Goal: Transaction & Acquisition: Purchase product/service

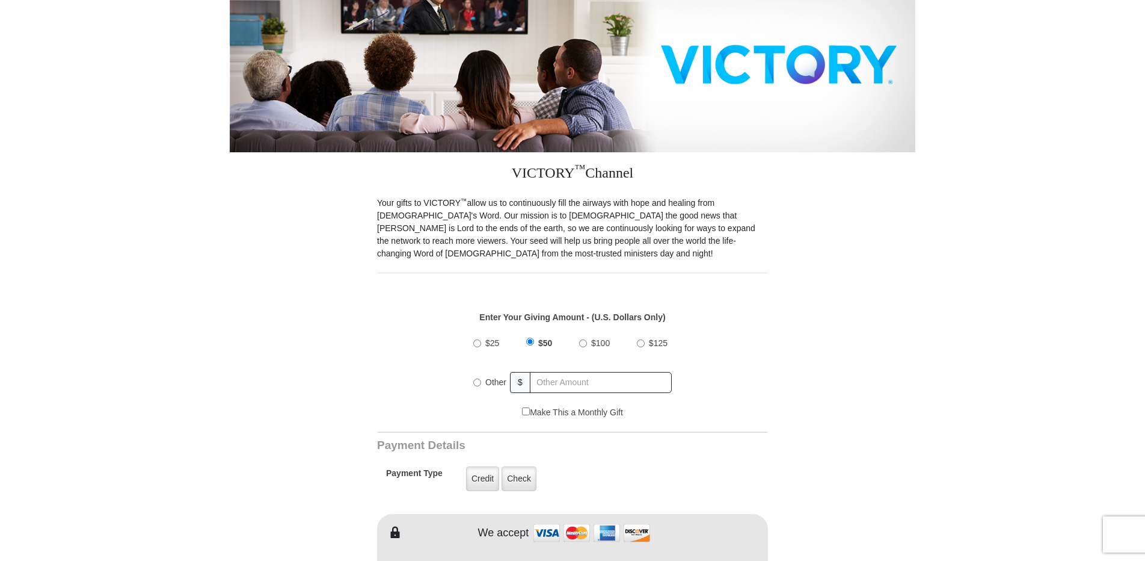
scroll to position [180, 0]
click at [582, 339] on input "$100" at bounding box center [583, 343] width 8 height 8
radio input "true"
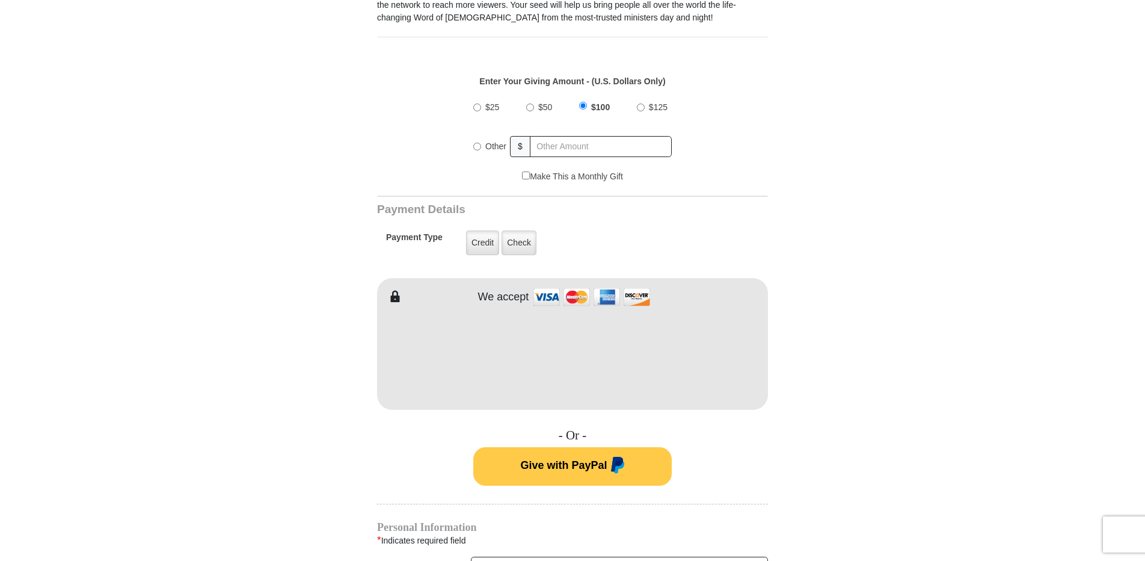
scroll to position [421, 0]
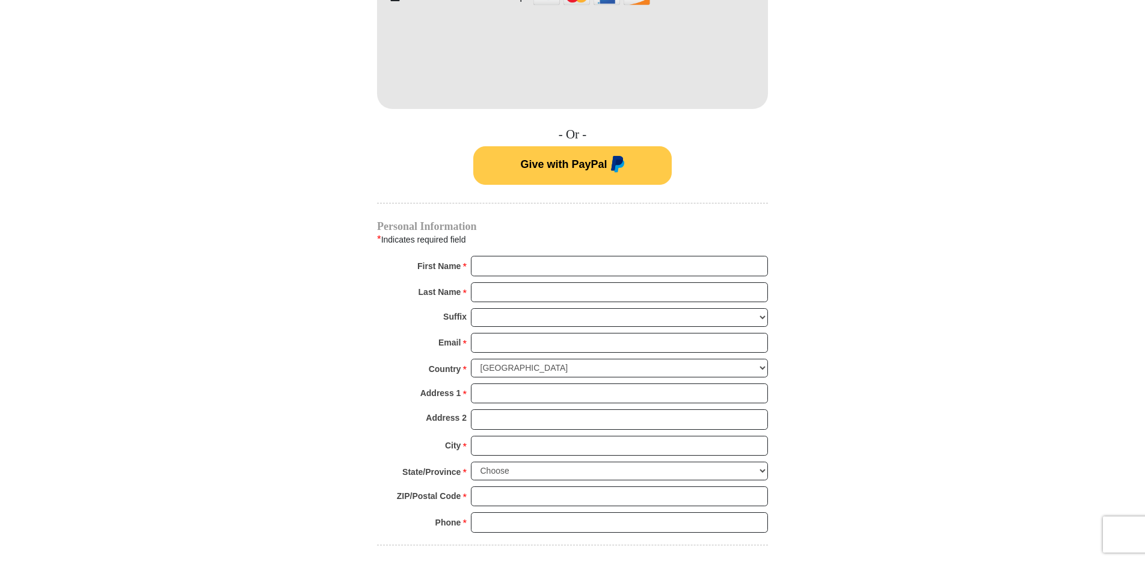
scroll to position [722, 0]
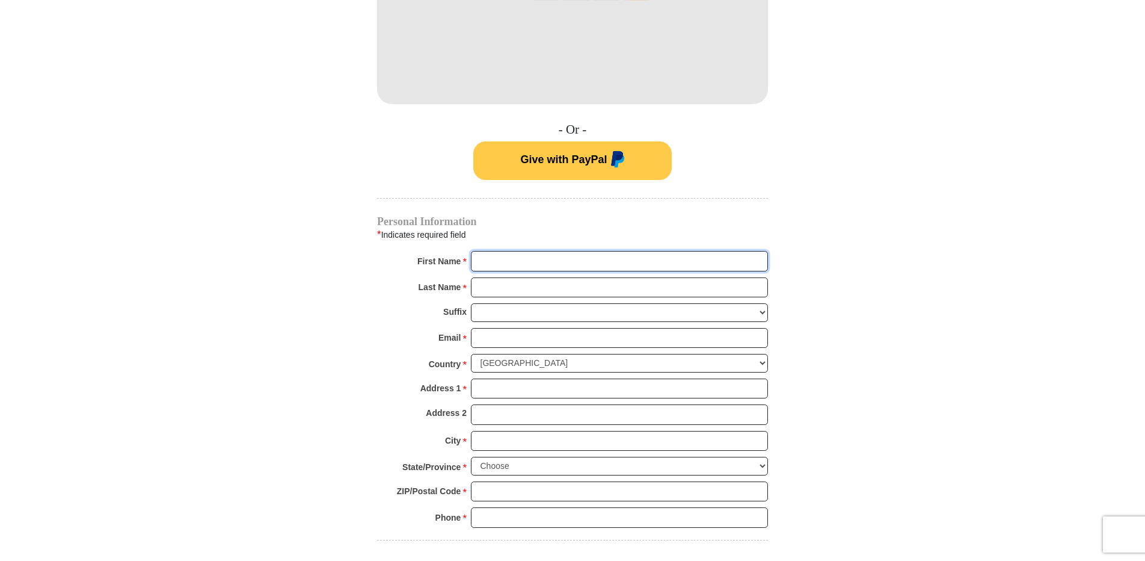
click at [578, 251] on input "First Name *" at bounding box center [619, 261] width 297 height 20
type input "Perry"
type input "Bendall"
type input "sherrybendall@yahoo.com"
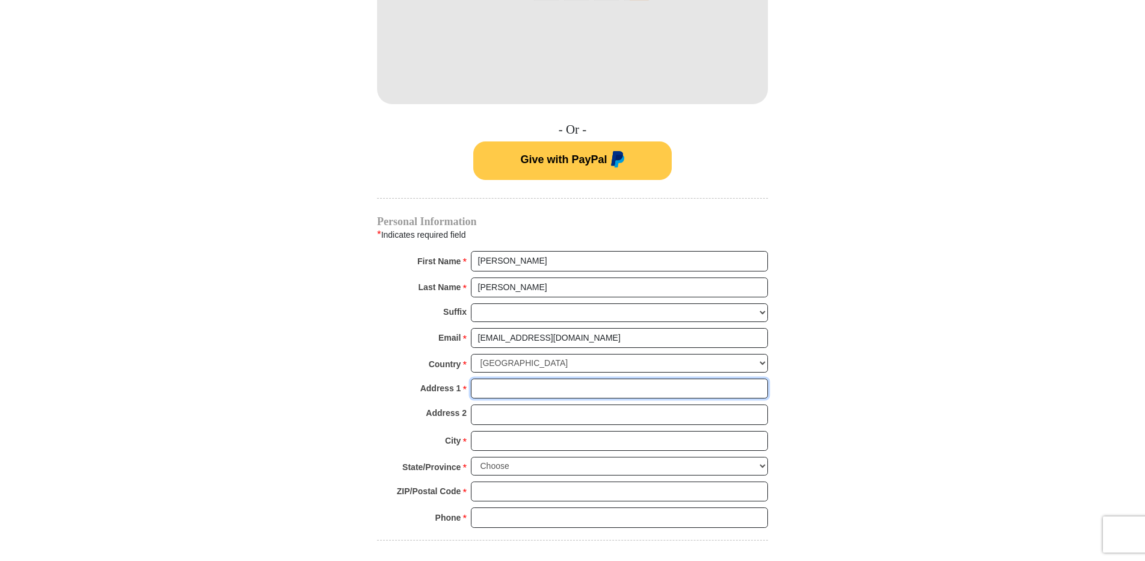
type input "P O Box 168"
type input "Mabank"
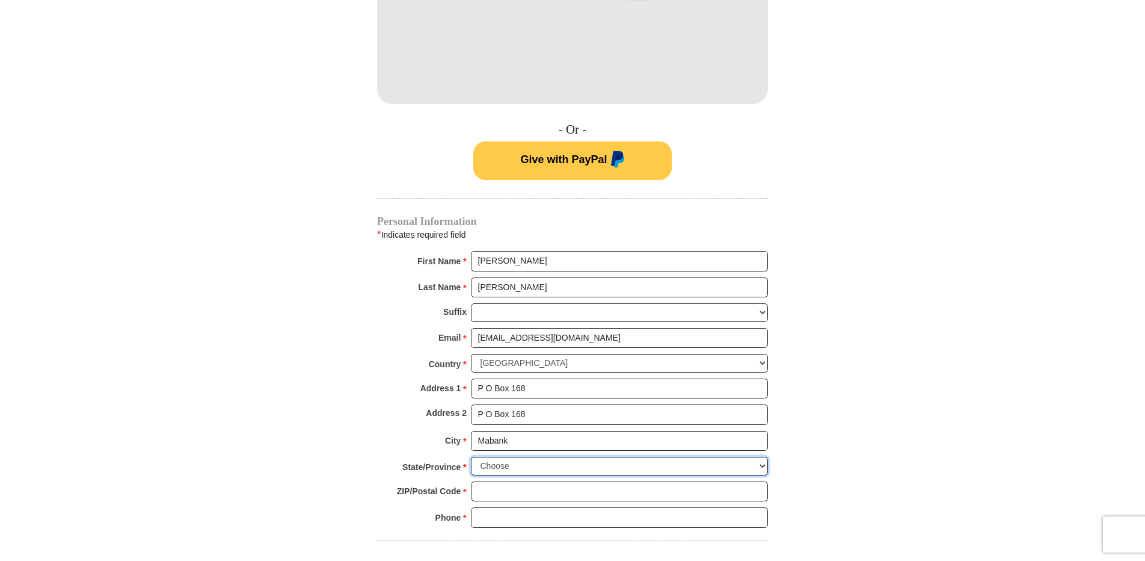
select select "TX"
type input "75147"
type input "9038021832"
radio input "true"
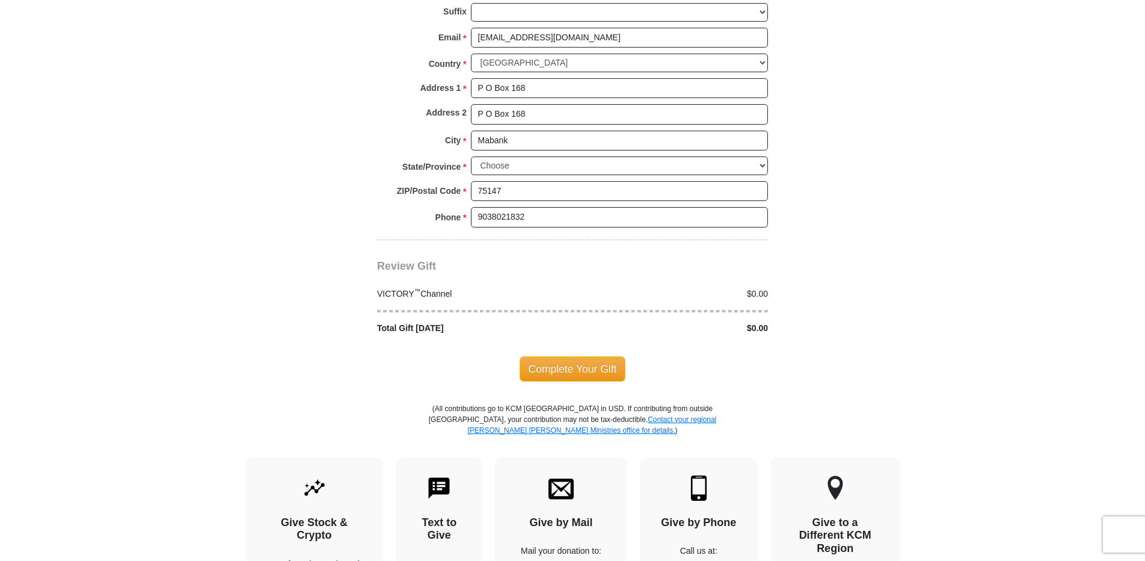
scroll to position [1023, 0]
click at [582, 356] on span "Complete Your Gift" at bounding box center [573, 368] width 106 height 25
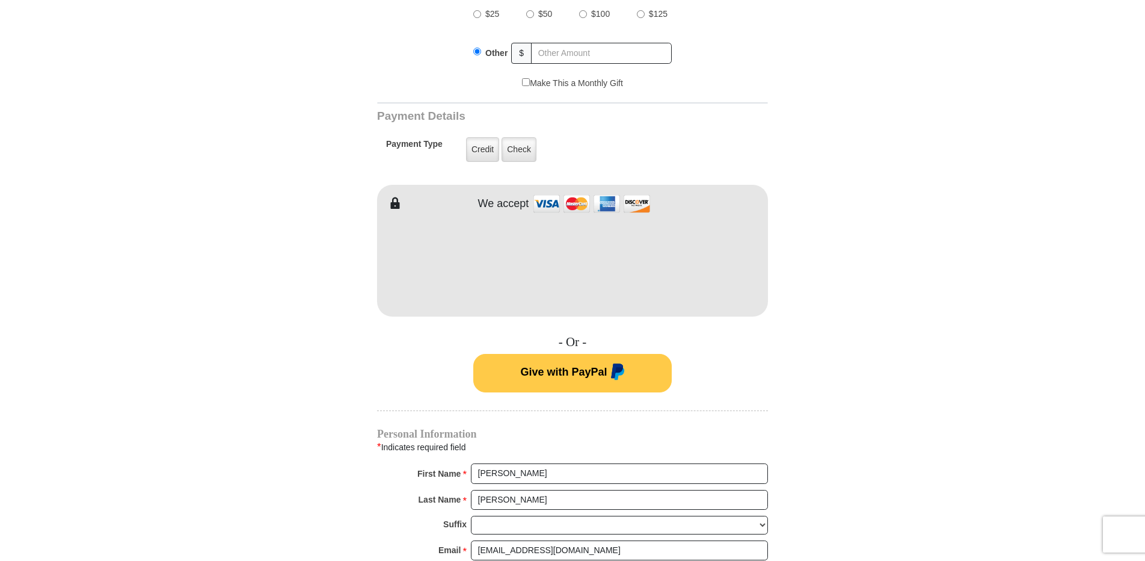
scroll to position [469, 0]
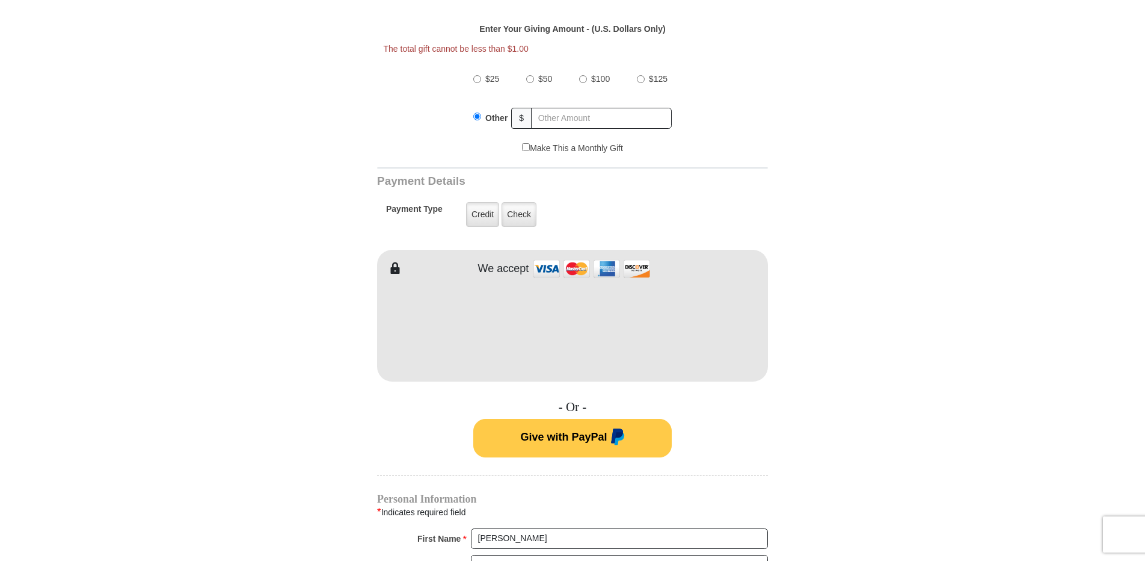
click at [582, 75] on input "$100" at bounding box center [583, 79] width 8 height 8
radio input "true"
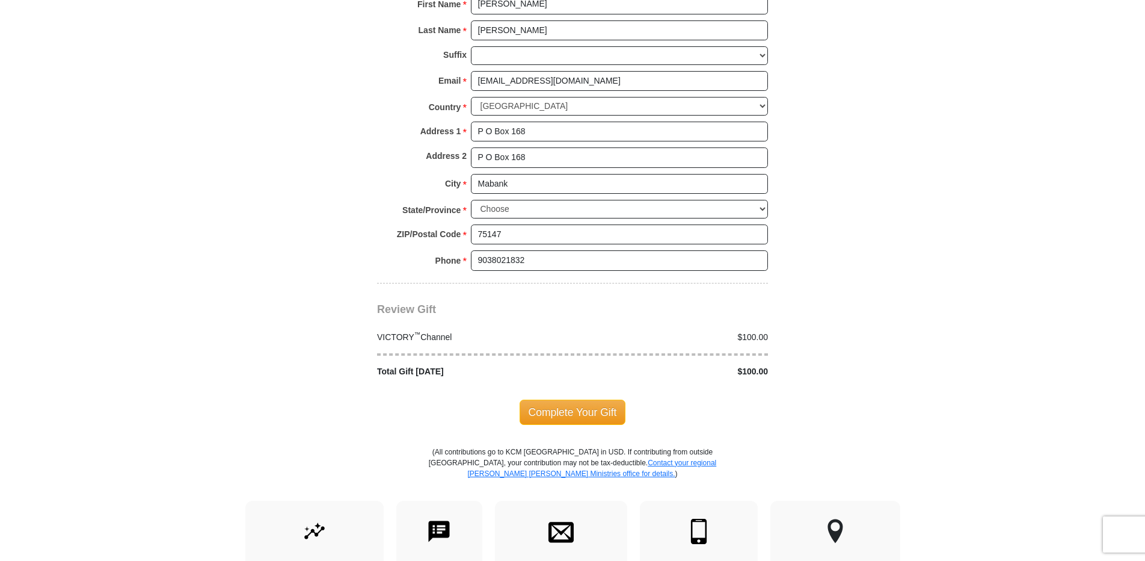
scroll to position [1010, 0]
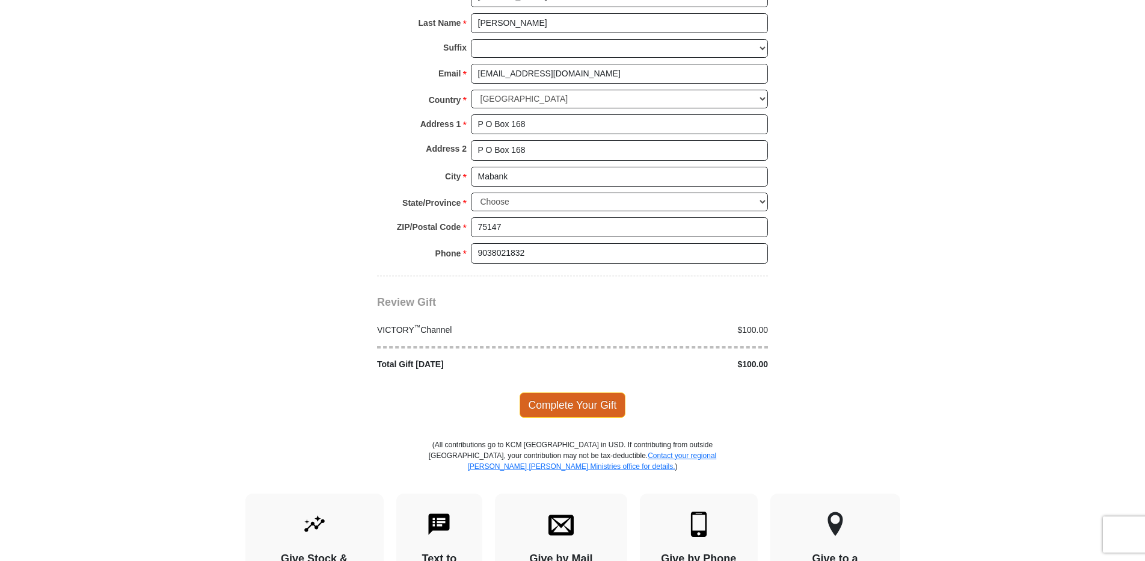
click at [584, 392] on span "Complete Your Gift" at bounding box center [573, 404] width 106 height 25
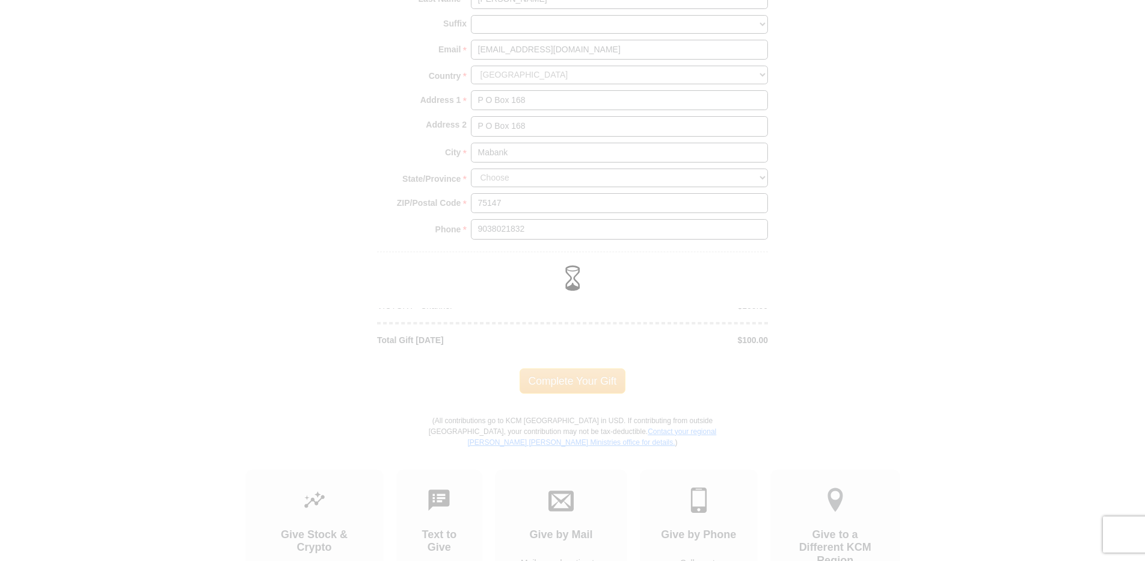
scroll to position [986, 0]
